Goal: Task Accomplishment & Management: Manage account settings

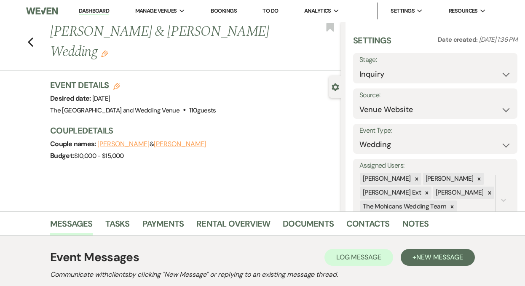
select select "5"
click at [94, 13] on link "Dashboard" at bounding box center [94, 11] width 30 height 8
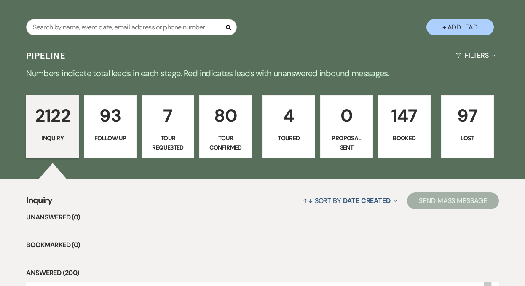
scroll to position [81, 0]
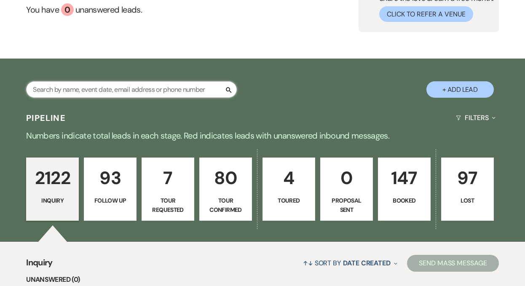
click at [121, 86] on input "text" at bounding box center [131, 89] width 211 height 16
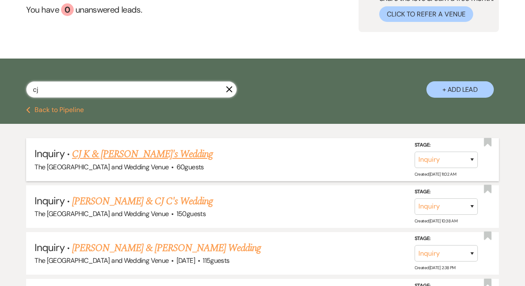
type input "cj"
click at [442, 161] on select "Inquiry Follow Up Tour Requested Tour Confirmed Toured Proposal Sent Booked Lost" at bounding box center [446, 160] width 63 height 16
select select "8"
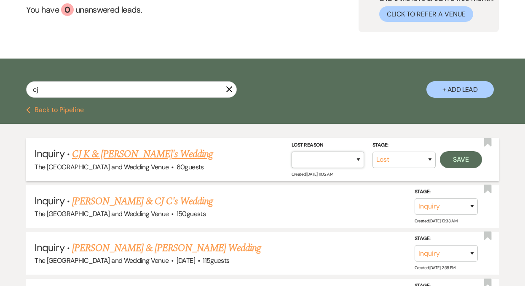
click at [353, 159] on select "Booked Elsewhere Budget Date Unavailable No Response Not a Good Match Capacity …" at bounding box center [328, 160] width 73 height 16
click at [458, 160] on button "Save" at bounding box center [461, 159] width 42 height 17
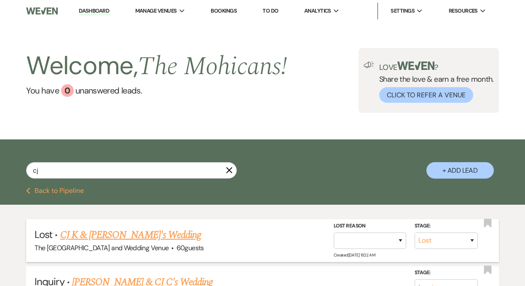
click at [95, 9] on link "Dashboard" at bounding box center [94, 11] width 30 height 8
select select "8"
